Goal: Transaction & Acquisition: Purchase product/service

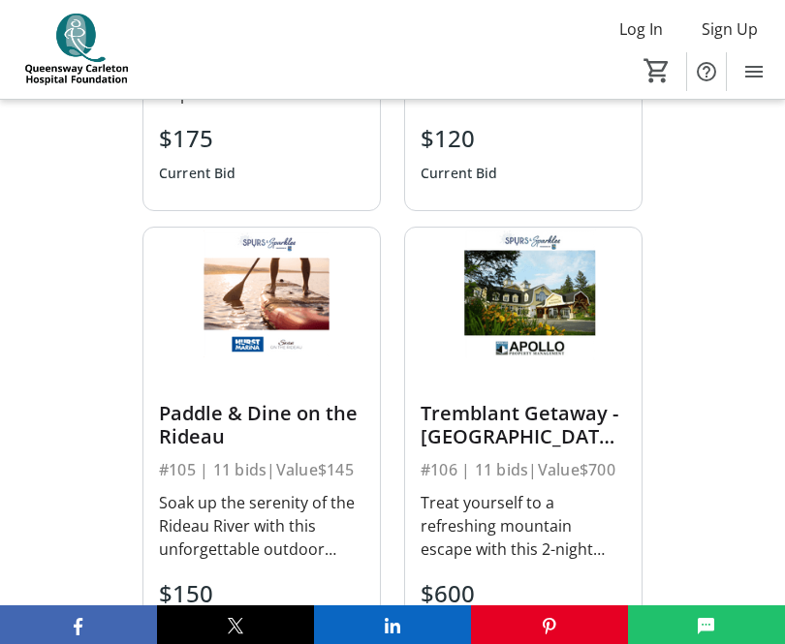
scroll to position [1657, 0]
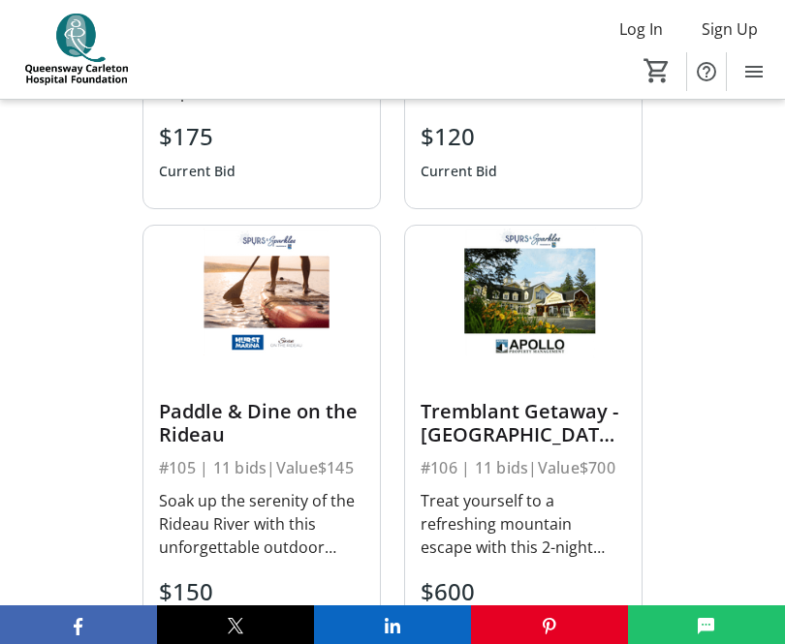
click at [248, 410] on div "Paddle & Dine on the Rideau" at bounding box center [261, 423] width 205 height 46
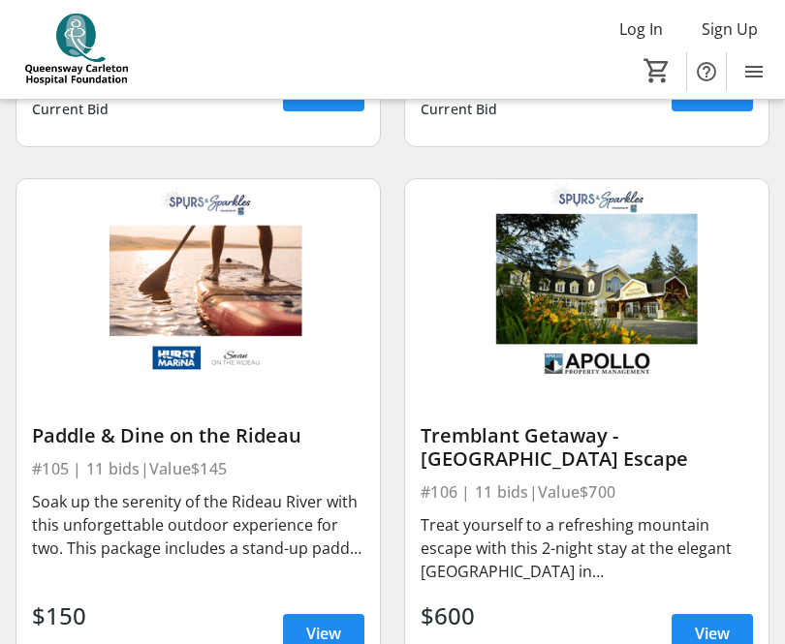
scroll to position [1232, 0]
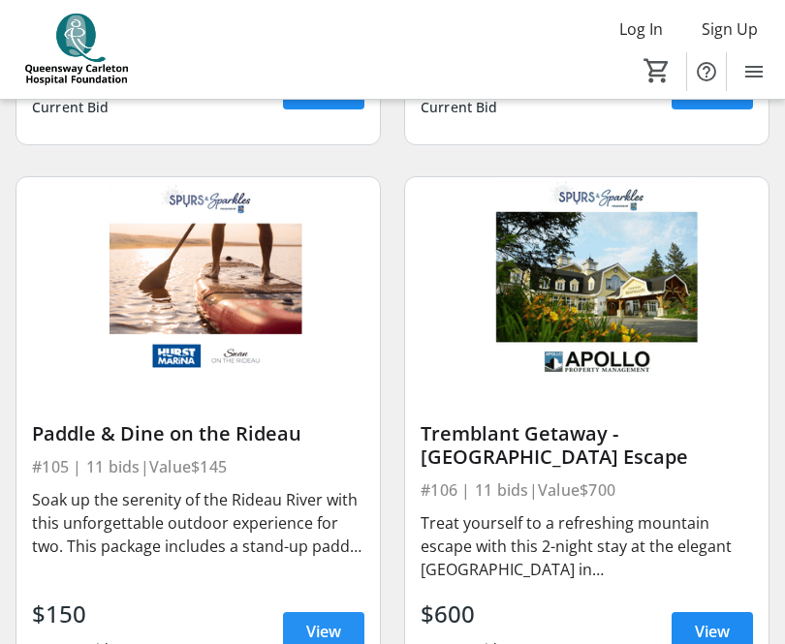
click at [322, 630] on span "View" at bounding box center [323, 631] width 35 height 23
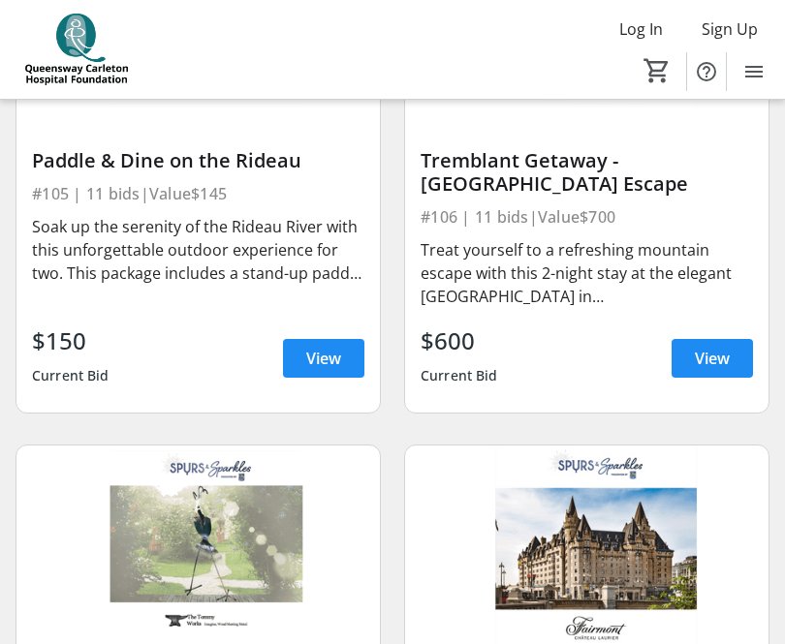
scroll to position [1530, 0]
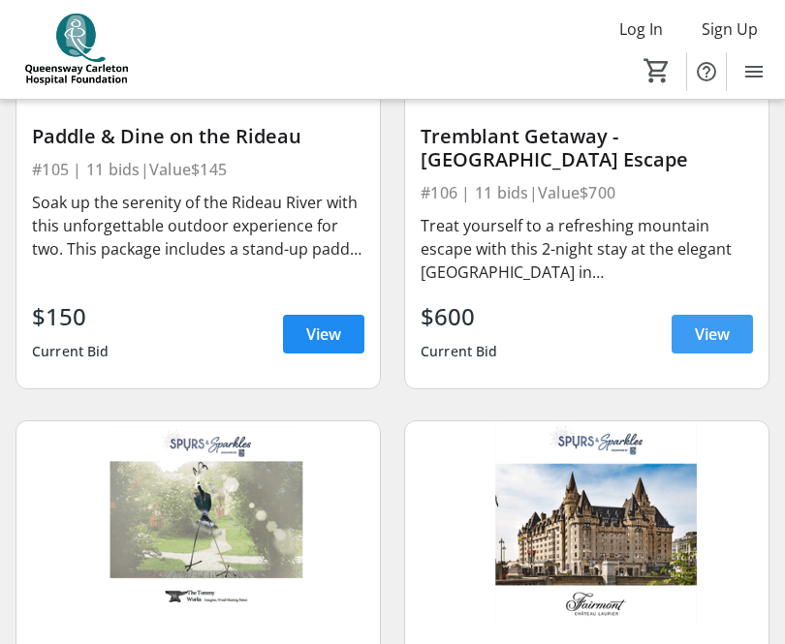
click at [716, 336] on span "View" at bounding box center [712, 334] width 35 height 23
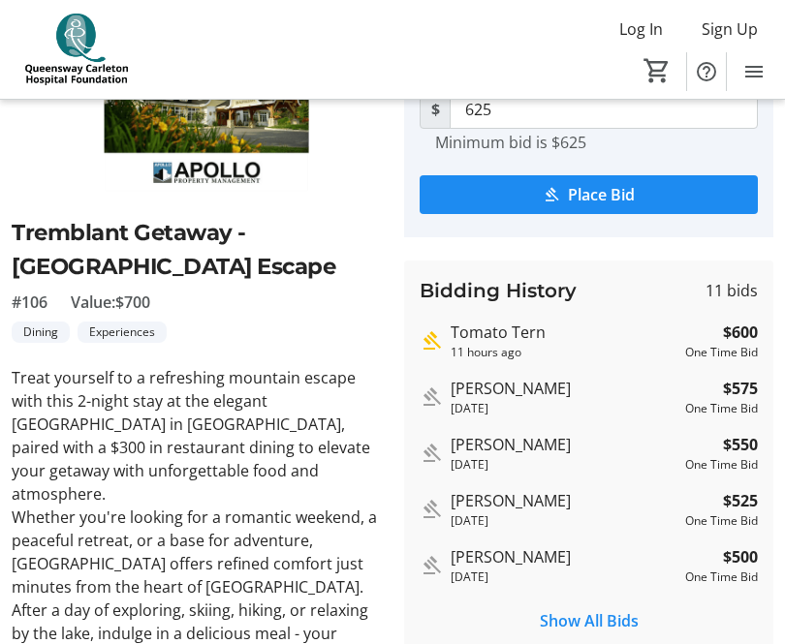
scroll to position [175, 0]
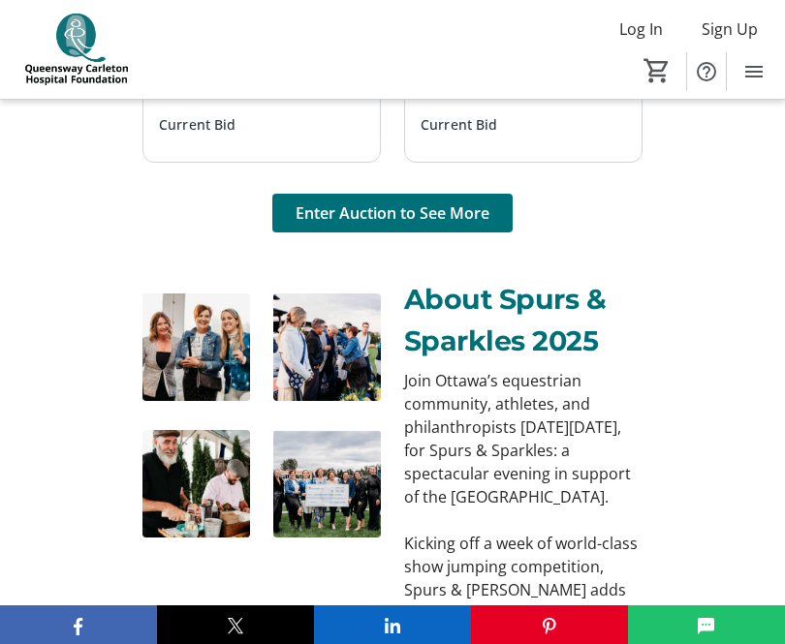
scroll to position [2183, 0]
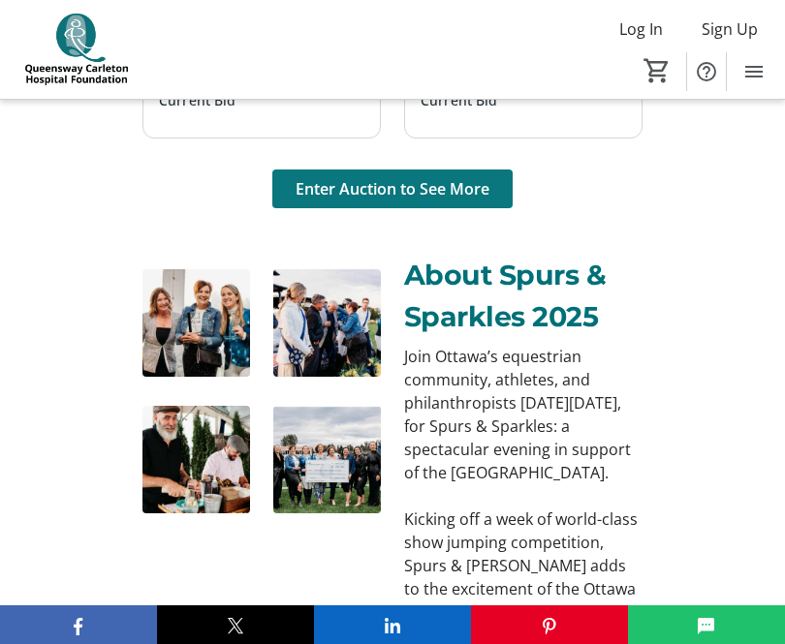
click at [368, 186] on span "Enter Auction to See More" at bounding box center [392, 188] width 194 height 23
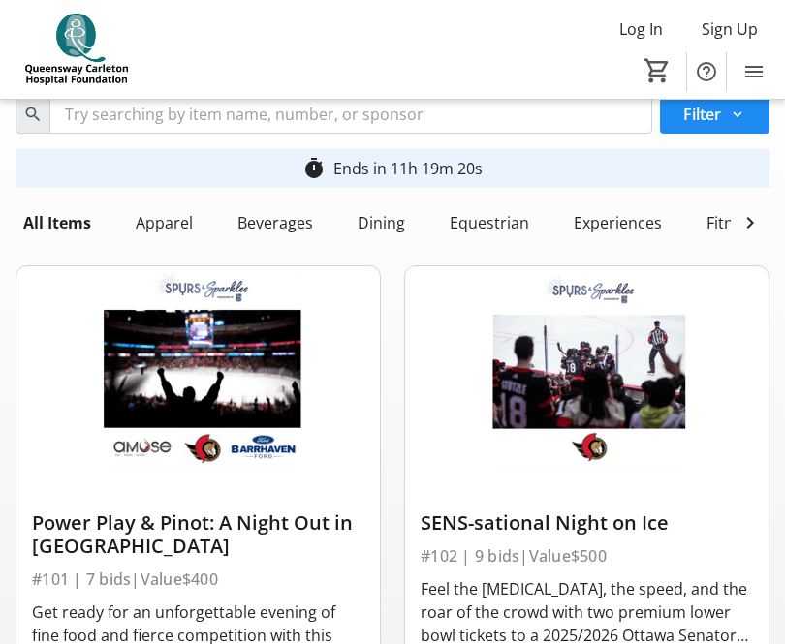
scroll to position [58, 0]
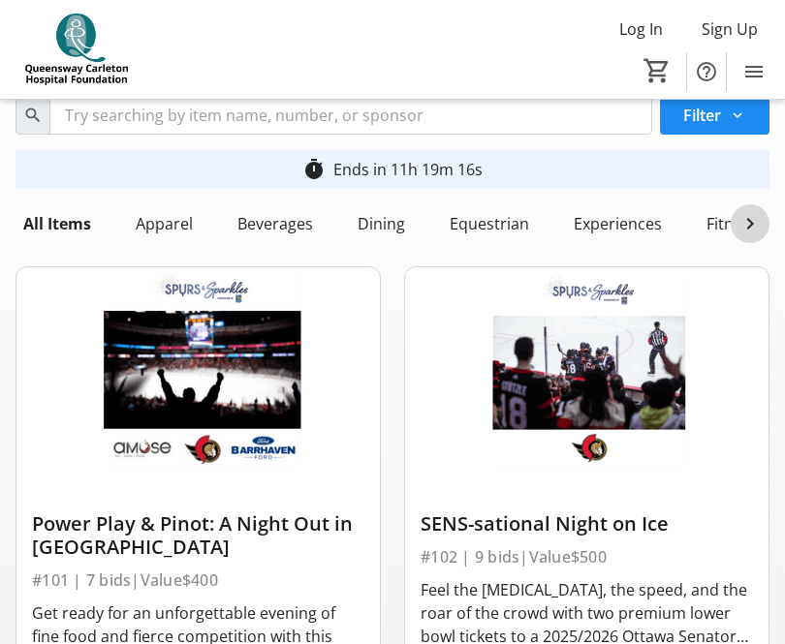
click at [753, 220] on mat-icon at bounding box center [749, 223] width 23 height 23
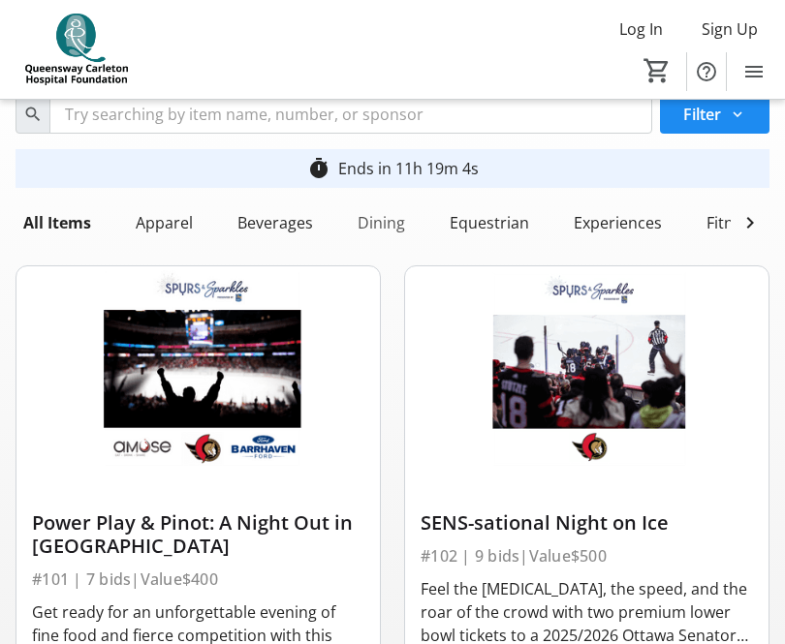
click at [373, 223] on div "Dining" at bounding box center [381, 222] width 63 height 39
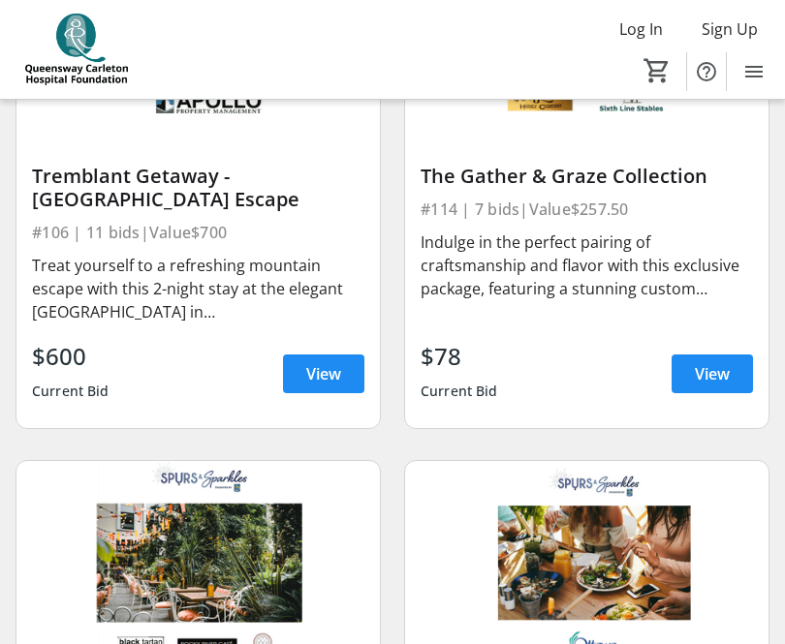
scroll to position [944, 0]
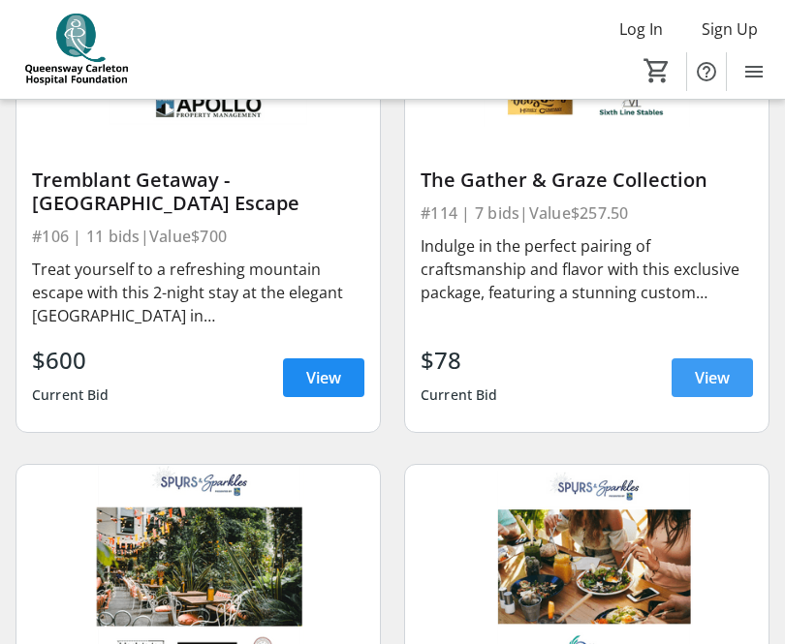
click at [708, 379] on span "View" at bounding box center [712, 377] width 35 height 23
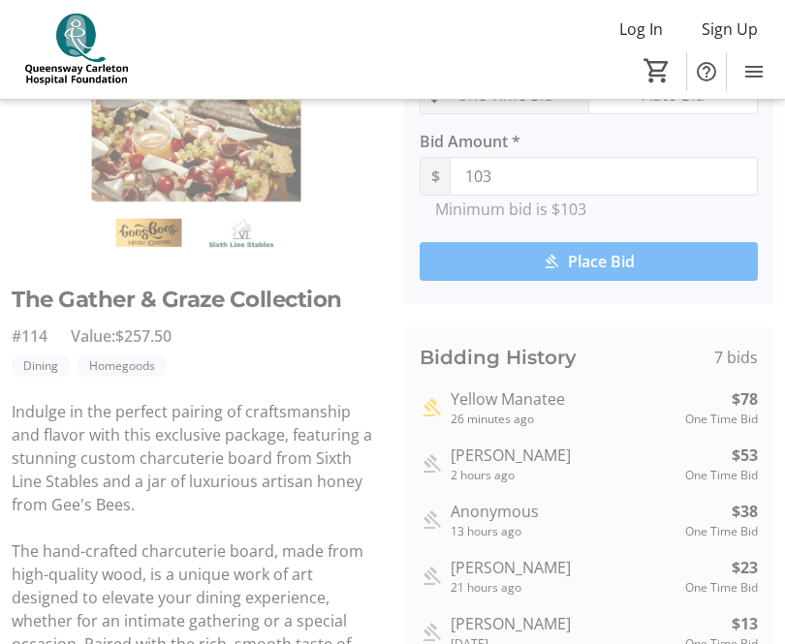
scroll to position [120, 0]
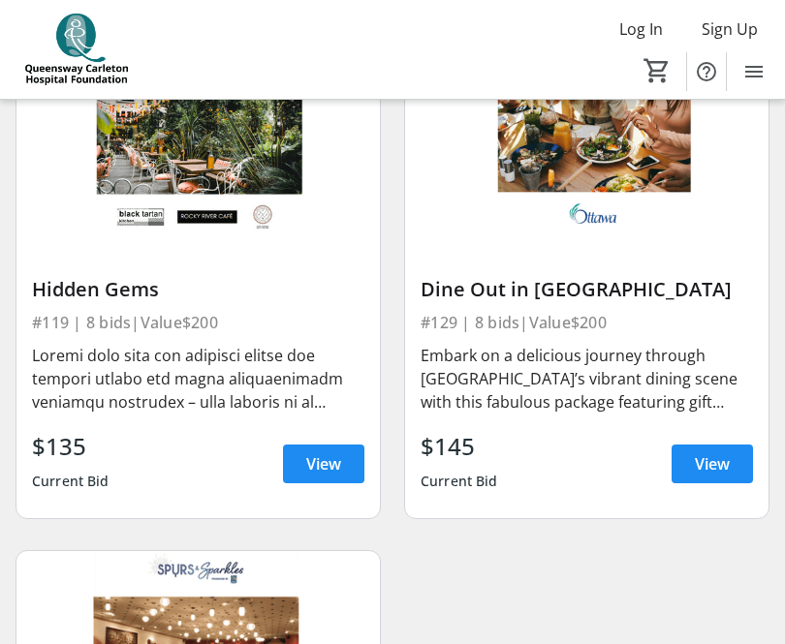
scroll to position [1378, 0]
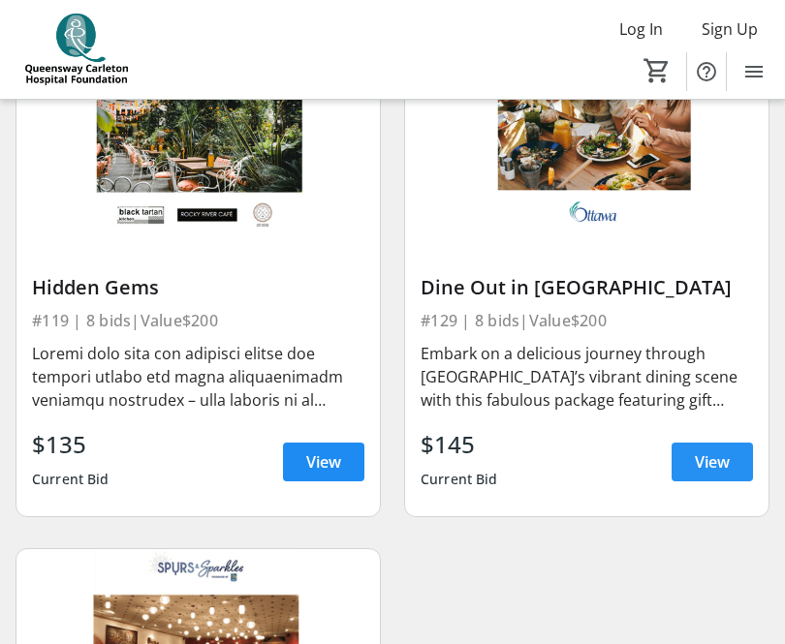
click at [695, 462] on span "View" at bounding box center [712, 461] width 35 height 23
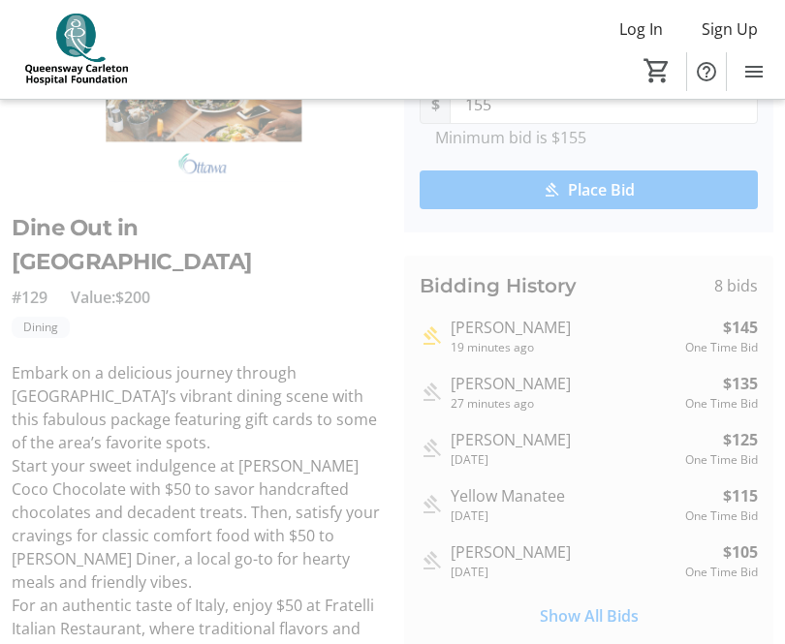
scroll to position [184, 0]
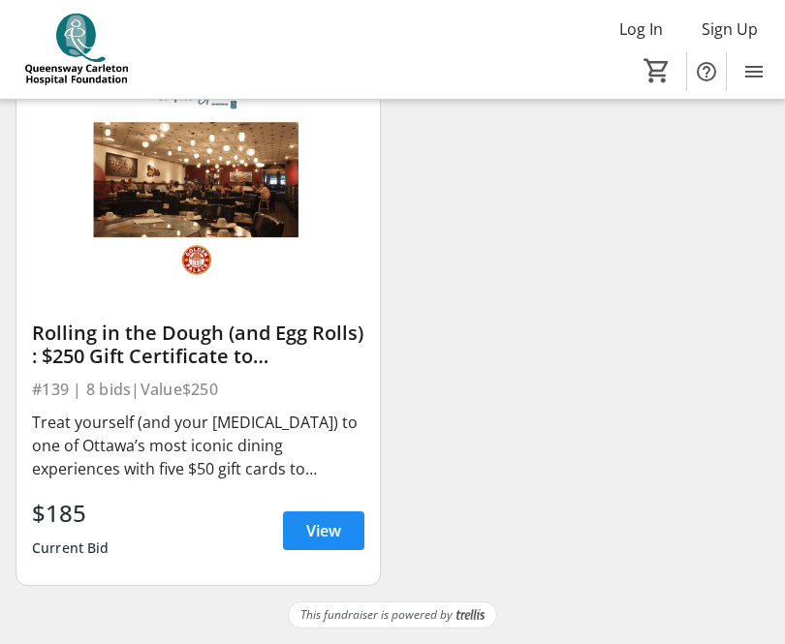
scroll to position [1850, 0]
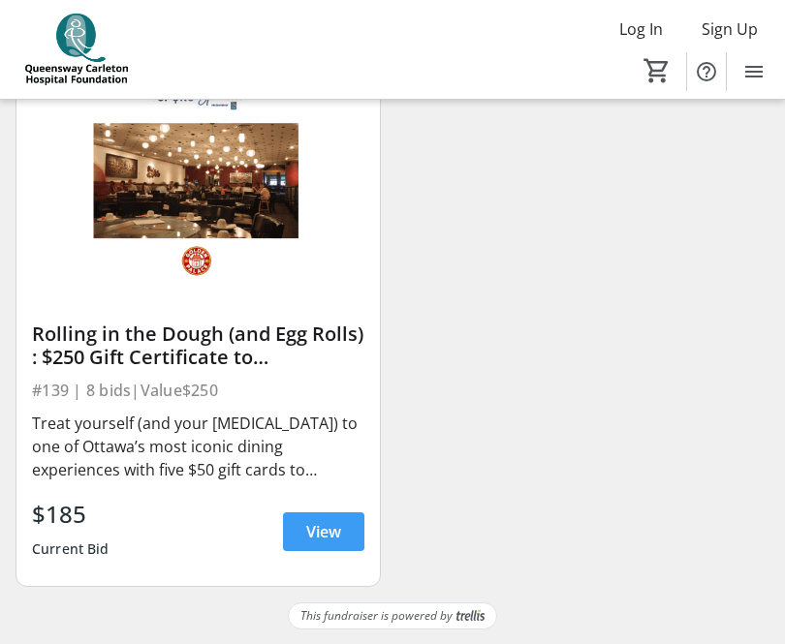
click at [321, 534] on span "View" at bounding box center [323, 531] width 35 height 23
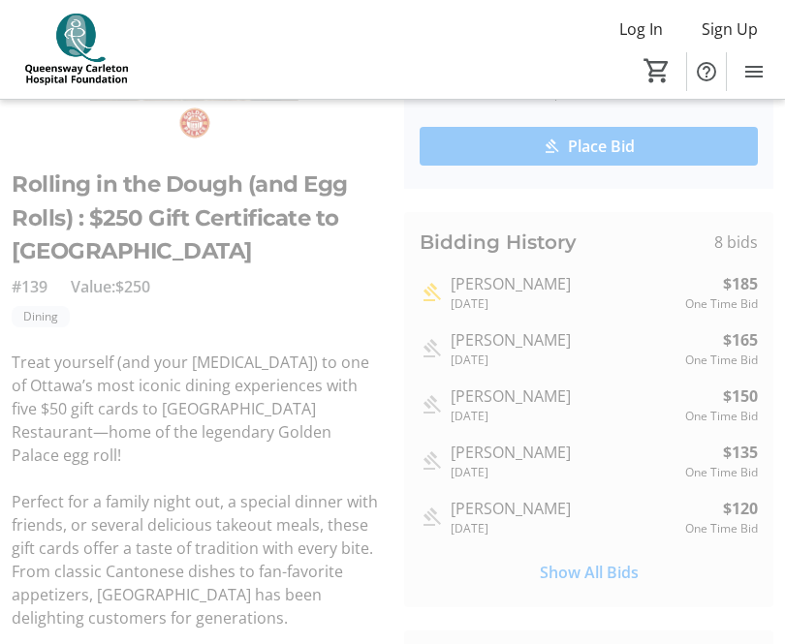
scroll to position [240, 0]
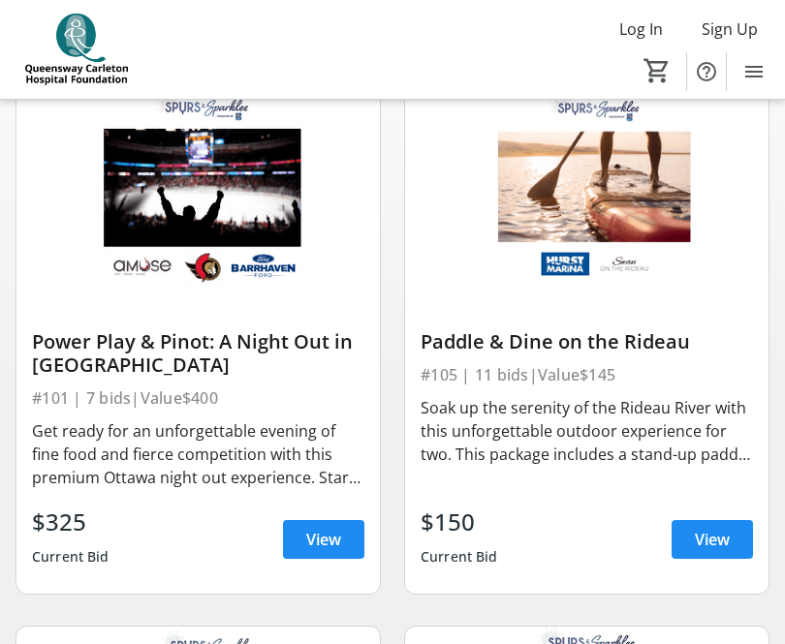
scroll to position [1850, 0]
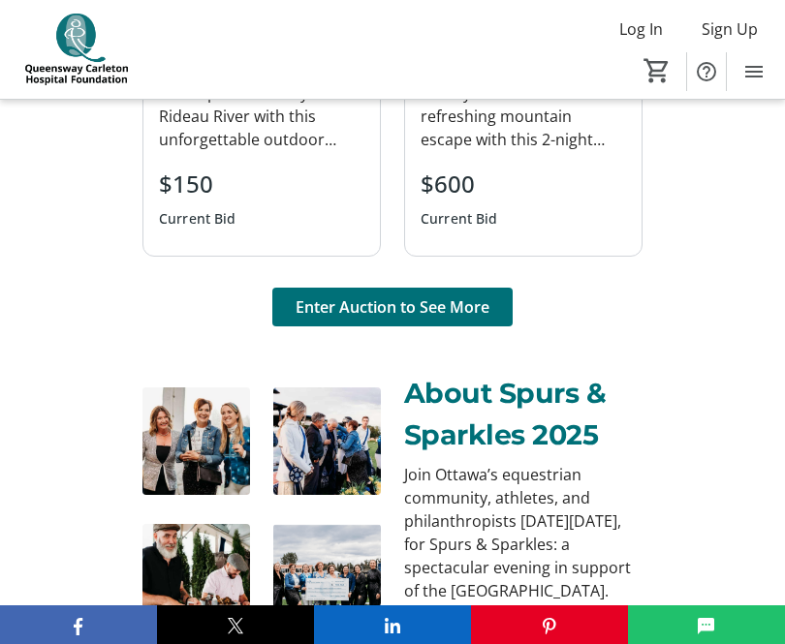
scroll to position [2074, 0]
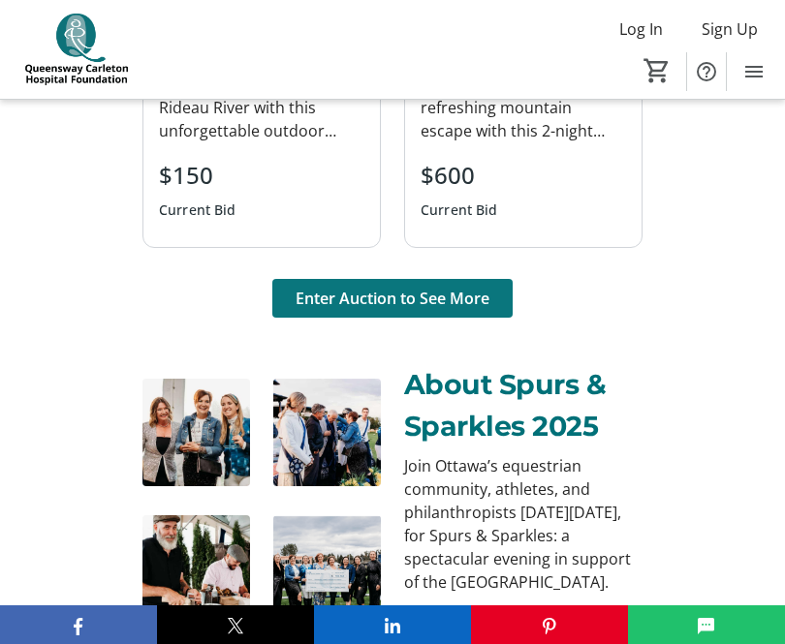
click at [331, 294] on span "Enter Auction to See More" at bounding box center [392, 298] width 194 height 23
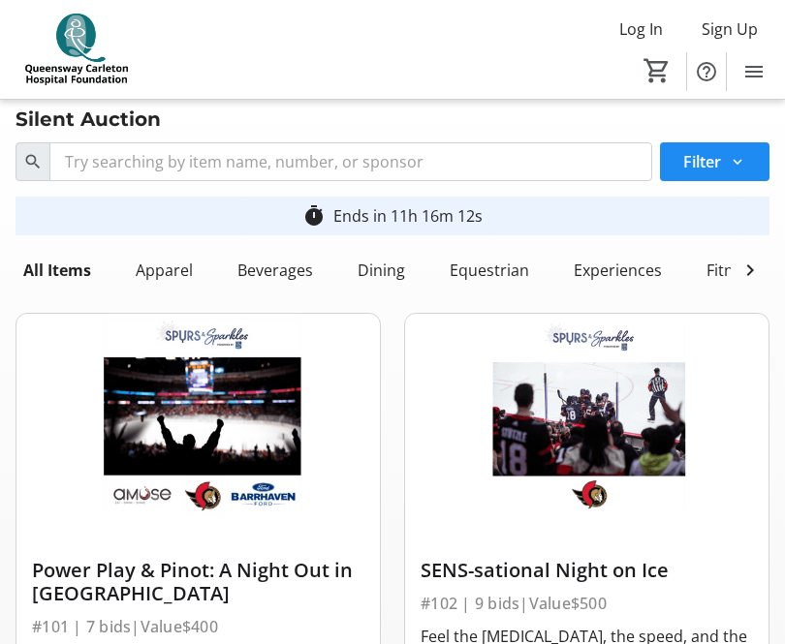
scroll to position [7, 0]
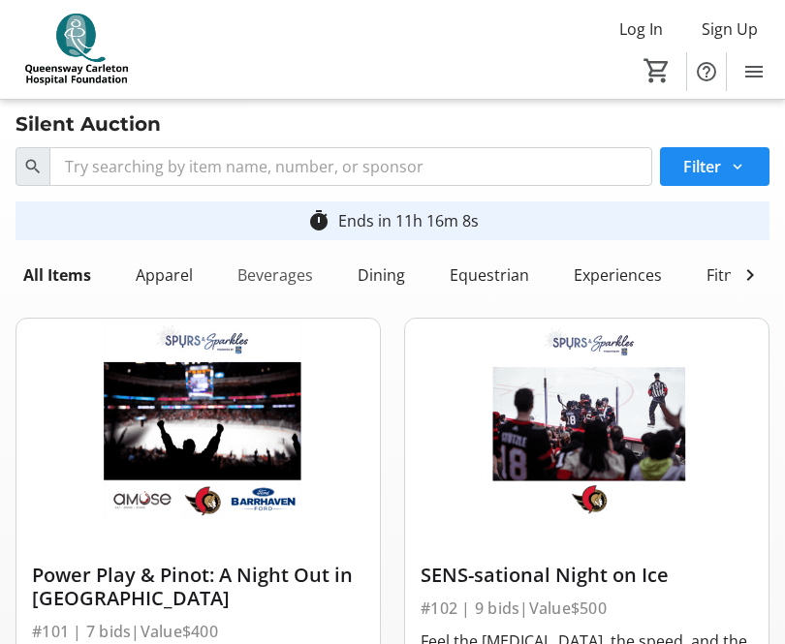
click at [270, 272] on div "Beverages" at bounding box center [275, 275] width 91 height 39
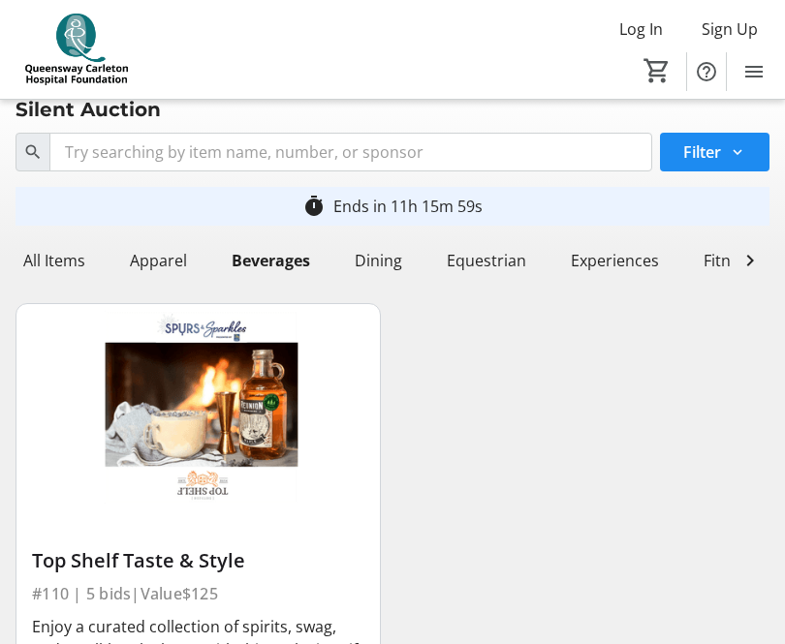
scroll to position [0, 0]
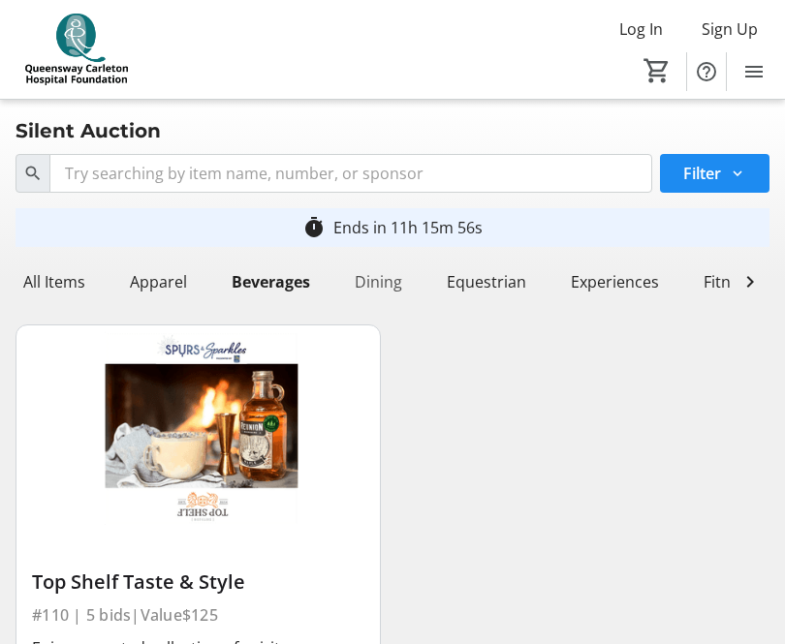
click at [382, 280] on div "Dining" at bounding box center [378, 282] width 63 height 39
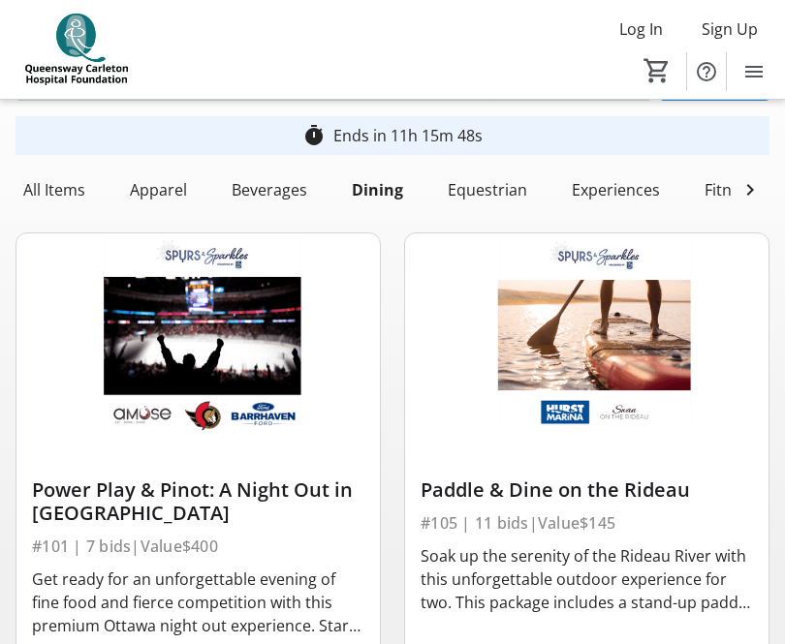
scroll to position [88, 0]
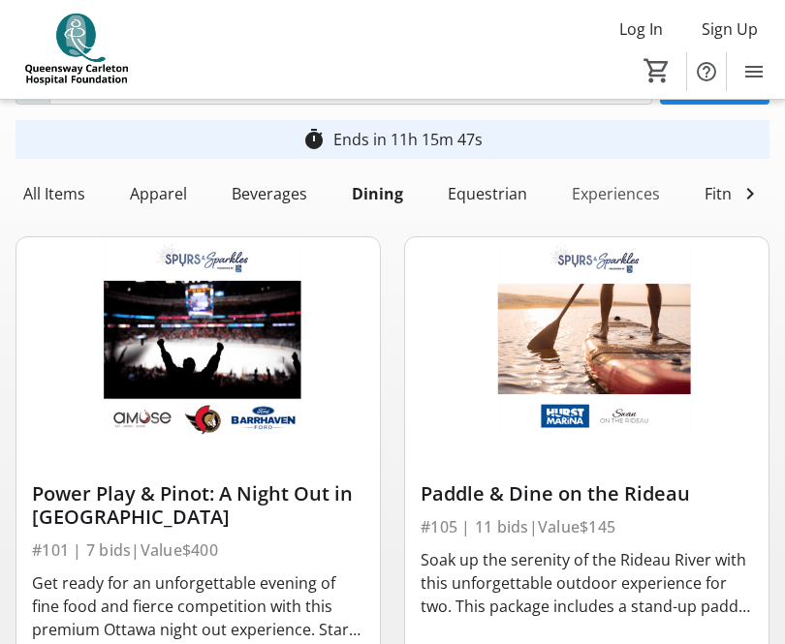
click at [613, 195] on div "Experiences" at bounding box center [616, 193] width 104 height 39
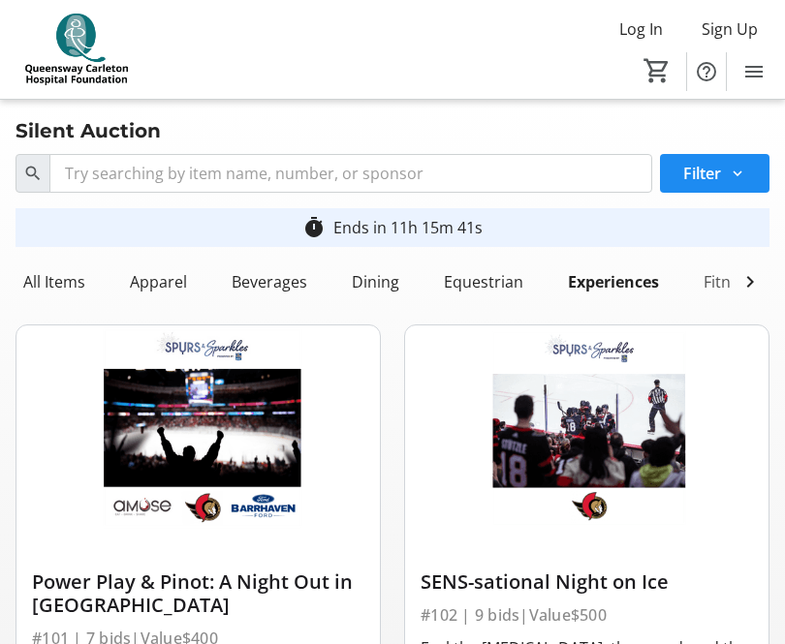
scroll to position [0, 0]
click at [721, 278] on div "Fitness" at bounding box center [728, 282] width 67 height 39
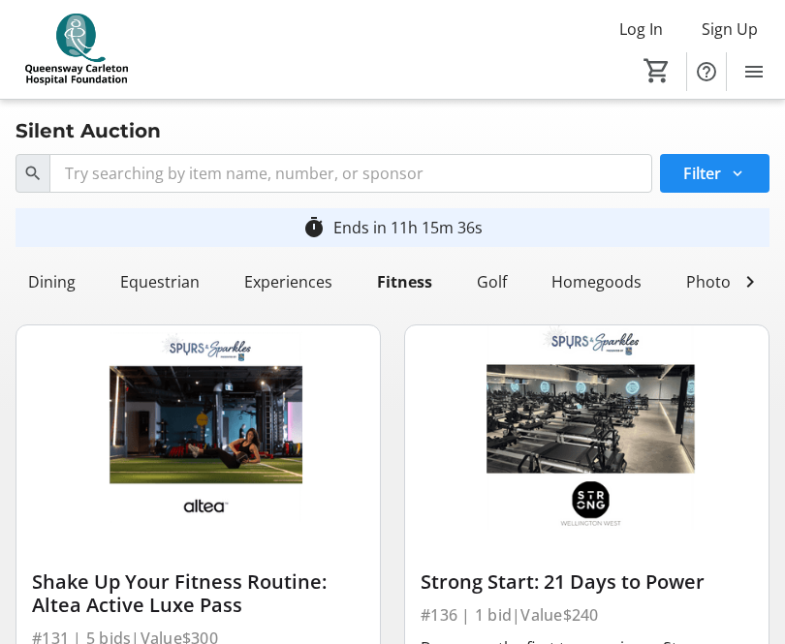
scroll to position [0, 324]
click at [614, 279] on div "Homegoods" at bounding box center [596, 282] width 106 height 39
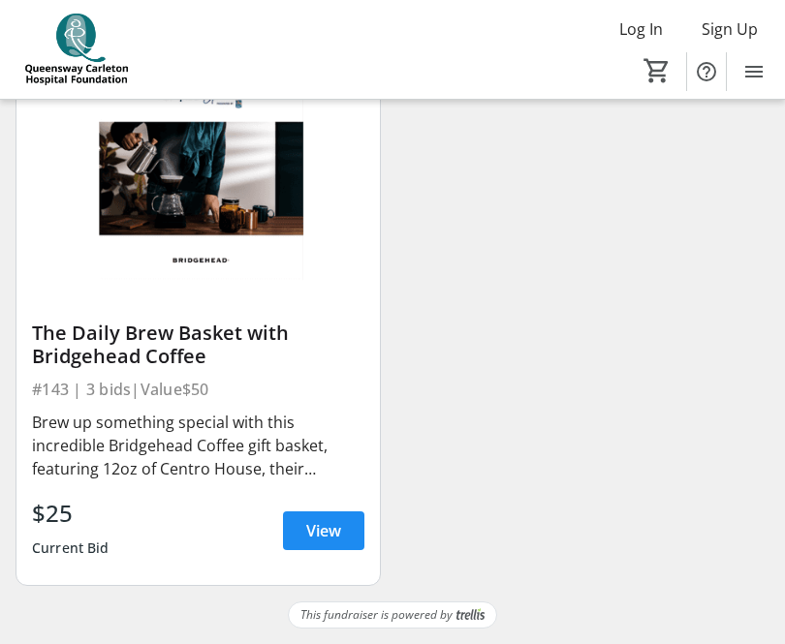
scroll to position [1286, 0]
click at [325, 533] on span "View" at bounding box center [323, 530] width 35 height 23
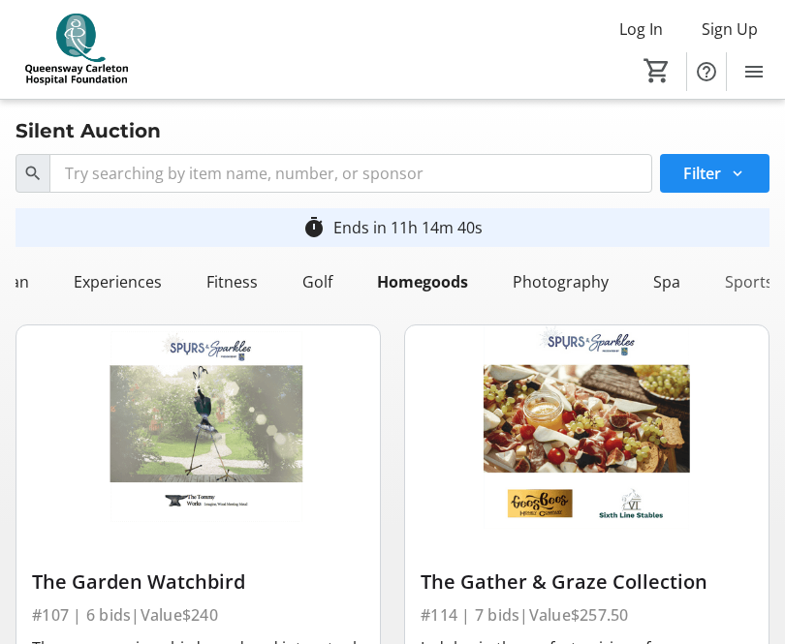
click at [744, 282] on div "Sports" at bounding box center [749, 282] width 64 height 39
